Goal: Information Seeking & Learning: Learn about a topic

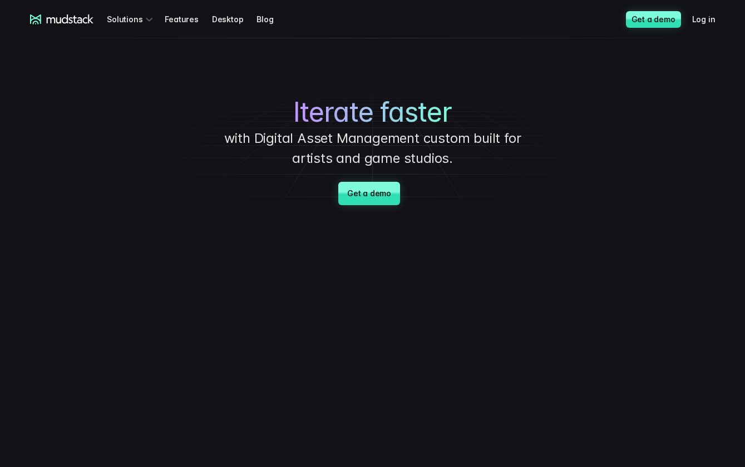
click at [319, 129] on p "with Digital Asset Management custom built for artists and game studios." at bounding box center [373, 148] width 334 height 40
click at [464, 62] on div "Iterate faster with Digital Asset Management custom built for artists and game …" at bounding box center [372, 132] width 745 height 189
click at [607, 51] on div "Iterate faster with Digital Asset Management custom built for artists and game …" at bounding box center [372, 132] width 745 height 189
click at [551, 68] on div "Iterate faster with Digital Asset Management custom built for artists and game …" at bounding box center [372, 132] width 745 height 189
click at [159, 95] on div "Iterate faster with Digital Asset Management custom built for artists and game …" at bounding box center [372, 132] width 745 height 189
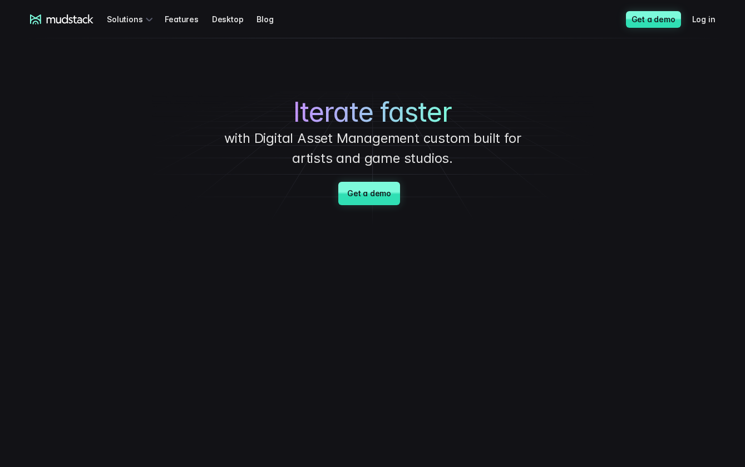
click at [154, 153] on div "Iterate faster with Digital Asset Management custom built for artists and game …" at bounding box center [372, 132] width 745 height 189
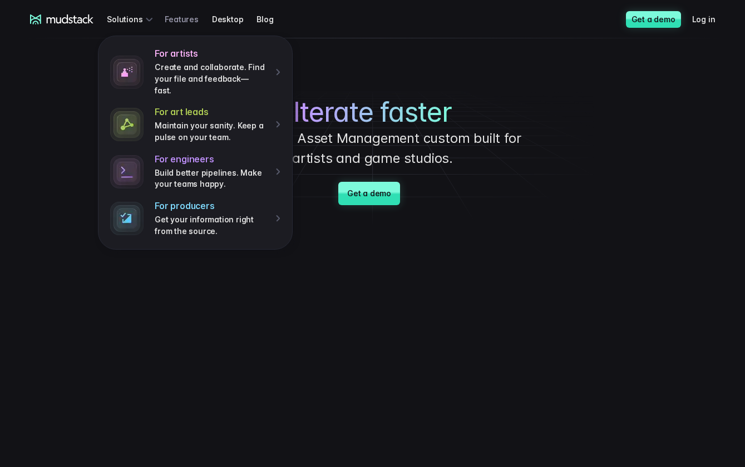
click at [188, 20] on link "Features" at bounding box center [188, 19] width 47 height 21
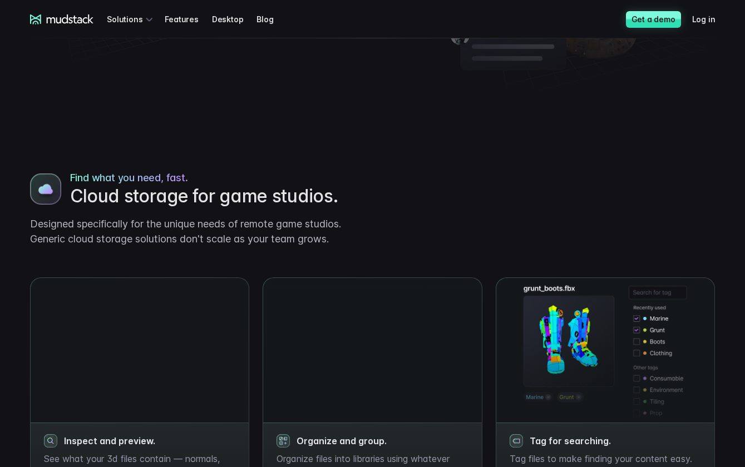
scroll to position [389, 0]
